Goal: Task Accomplishment & Management: Manage account settings

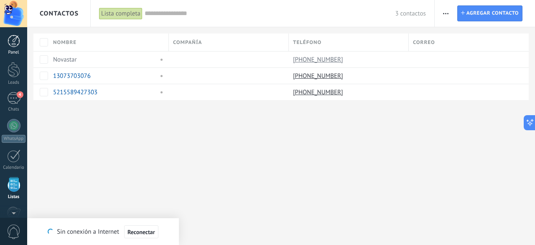
click at [15, 39] on div at bounding box center [14, 41] width 13 height 13
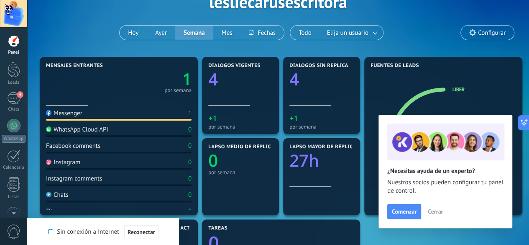
scroll to position [53, 0]
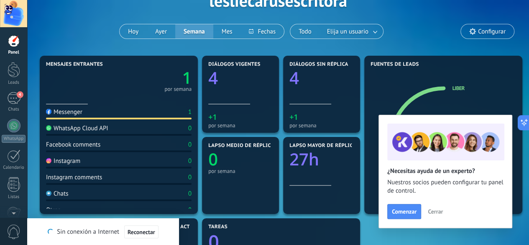
click at [435, 211] on span "Cerrar" at bounding box center [435, 211] width 15 height 6
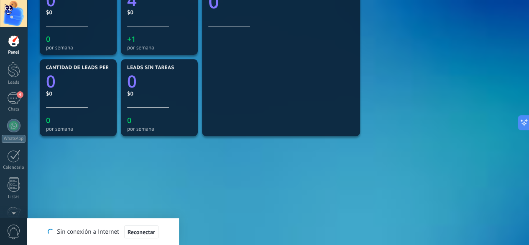
scroll to position [0, 0]
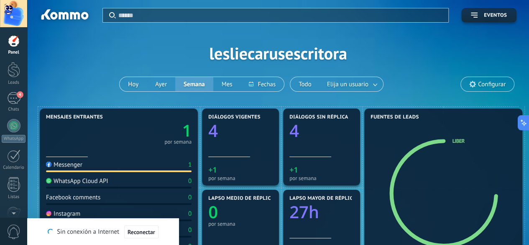
click at [499, 86] on span "Configurar" at bounding box center [492, 84] width 28 height 7
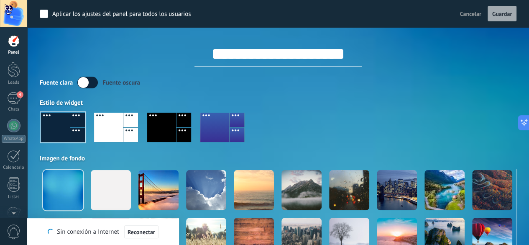
click at [450, 159] on div "Imagen de fondo" at bounding box center [278, 158] width 477 height 8
click at [469, 17] on span "Cancelar" at bounding box center [470, 14] width 21 height 8
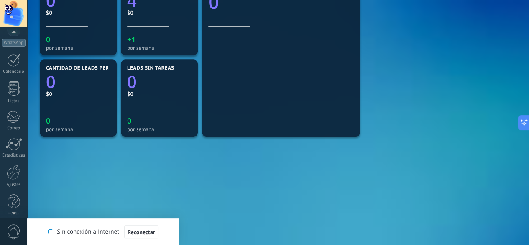
scroll to position [102, 0]
click at [13, 213] on div at bounding box center [13, 211] width 27 height 13
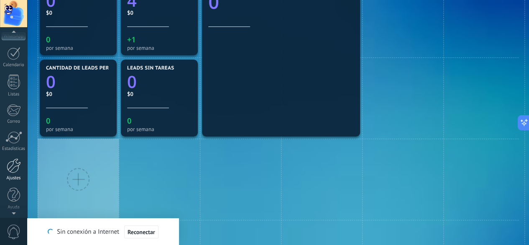
click at [13, 171] on div at bounding box center [14, 165] width 14 height 15
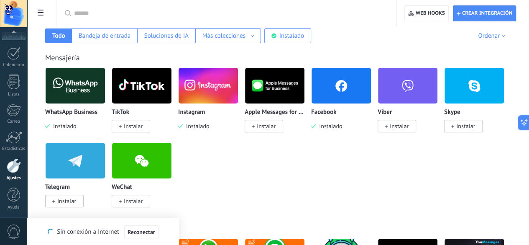
scroll to position [147, 0]
